Goal: Book appointment/travel/reservation

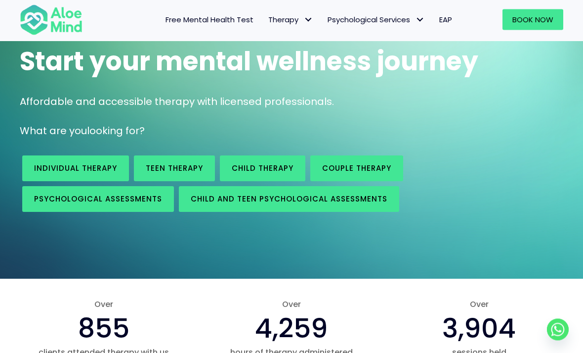
scroll to position [81, 0]
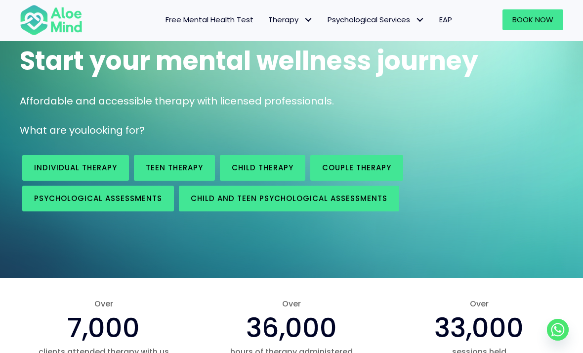
click at [77, 169] on span "Individual therapy" at bounding box center [75, 167] width 83 height 10
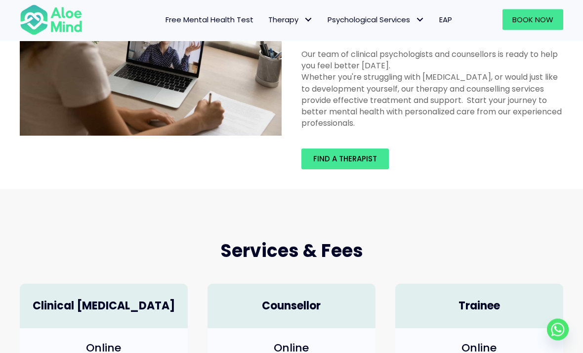
scroll to position [82, 0]
click at [351, 157] on span "Find a therapist" at bounding box center [345, 158] width 64 height 10
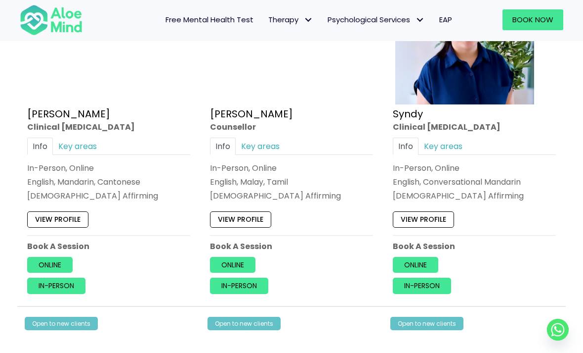
scroll to position [2410, 0]
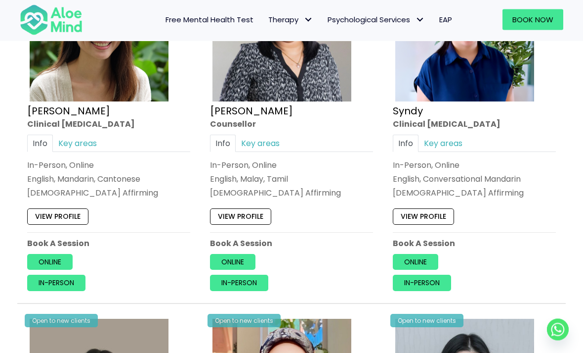
click at [54, 209] on link "View profile" at bounding box center [57, 217] width 61 height 16
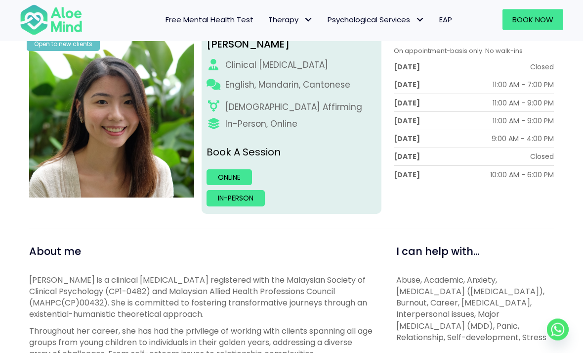
scroll to position [135, 0]
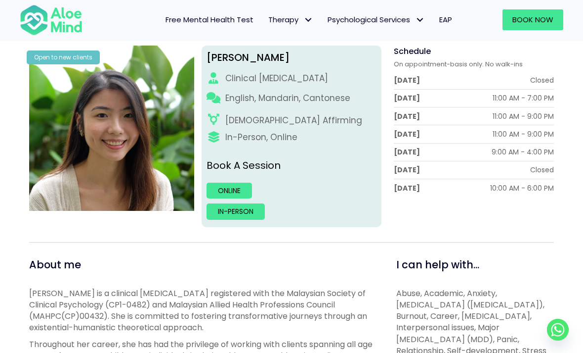
click at [223, 190] on link "Online" at bounding box center [229, 190] width 45 height 16
